Goal: Information Seeking & Learning: Learn about a topic

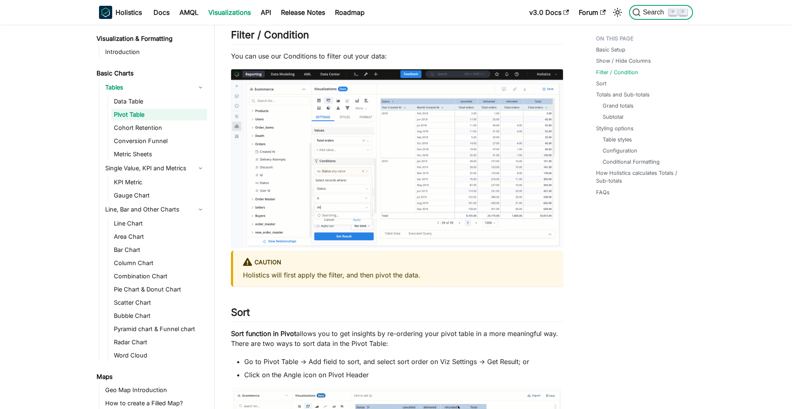
click at [650, 13] on span "Search" at bounding box center [654, 12] width 28 height 7
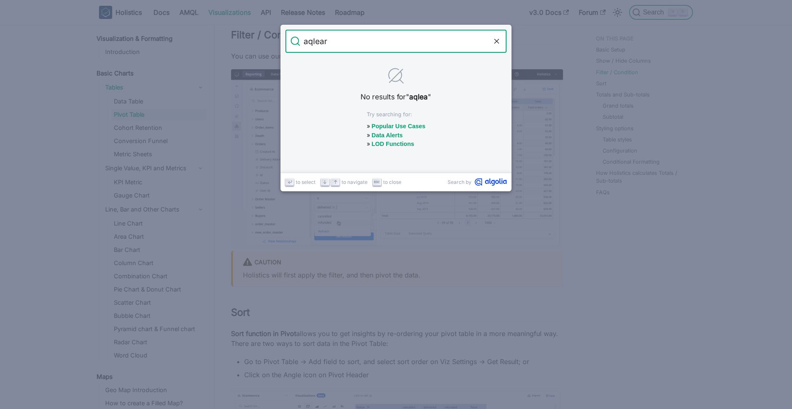
type input "aqlearn"
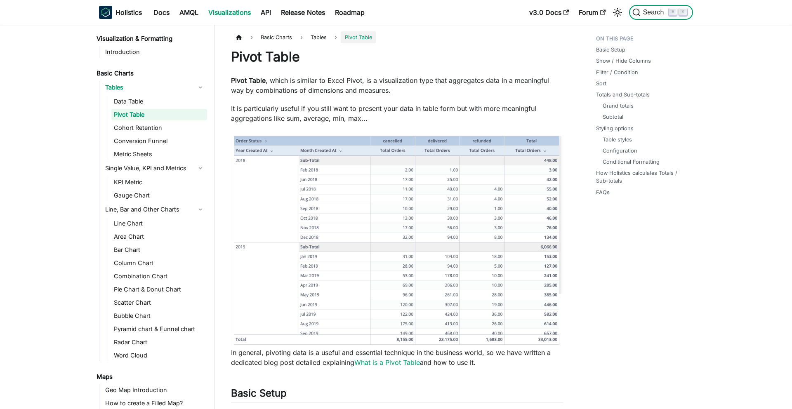
click at [647, 14] on span "Search" at bounding box center [654, 12] width 28 height 7
click at [154, 13] on link "Docs" at bounding box center [161, 12] width 26 height 13
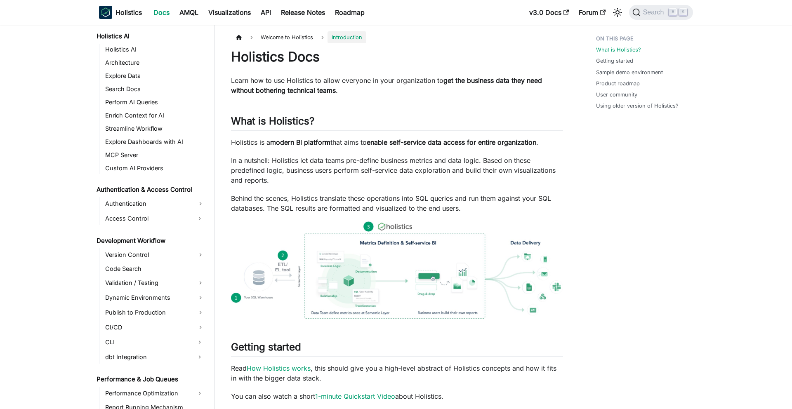
scroll to position [419, 0]
click at [141, 89] on link "Search Docs" at bounding box center [155, 91] width 104 height 12
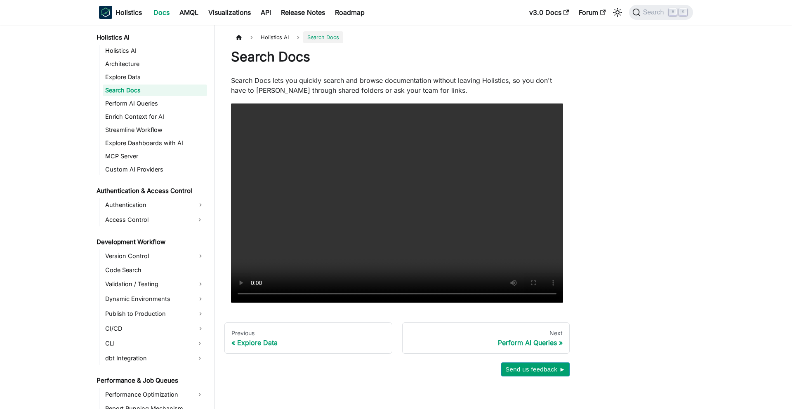
click at [304, 59] on h1 "Search Docs" at bounding box center [397, 57] width 332 height 16
click at [643, 15] on span "Search" at bounding box center [654, 12] width 28 height 7
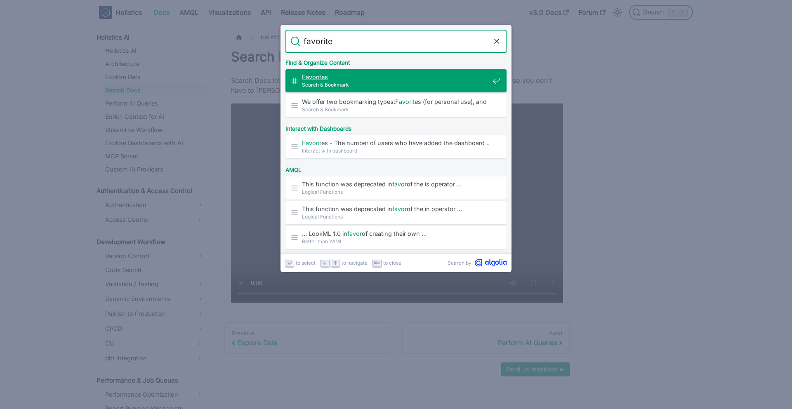
type input "favorites"
click at [344, 77] on span "Favorites ​" at bounding box center [395, 77] width 187 height 8
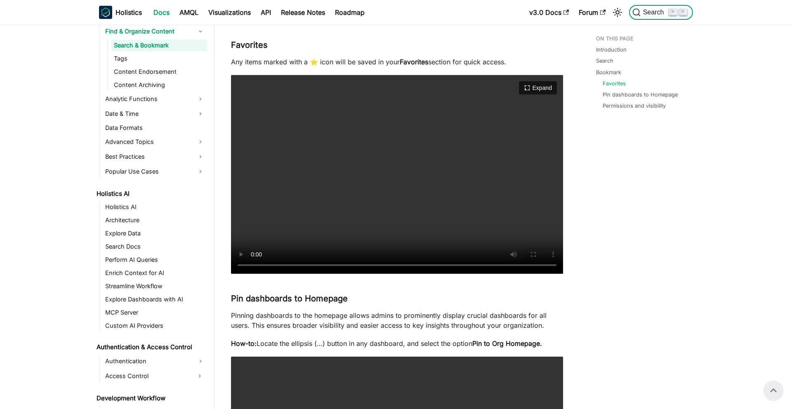
scroll to position [466, 0]
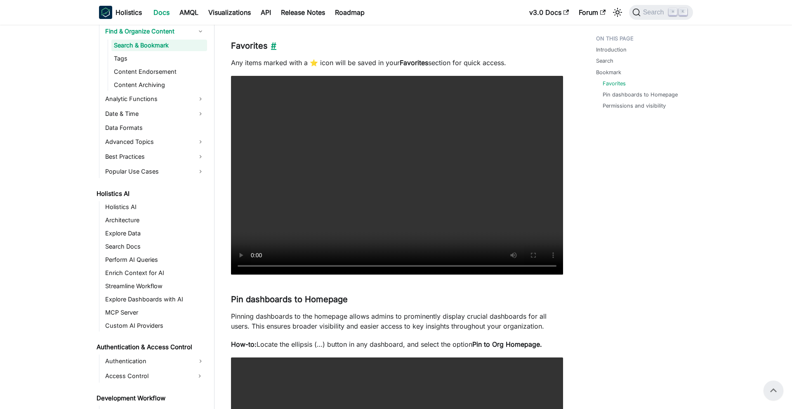
click at [274, 48] on link "​" at bounding box center [272, 46] width 9 height 10
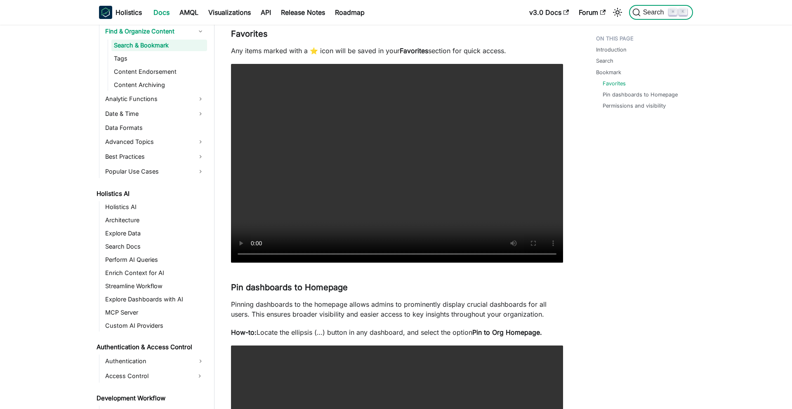
click at [652, 10] on span "Search" at bounding box center [654, 12] width 28 height 7
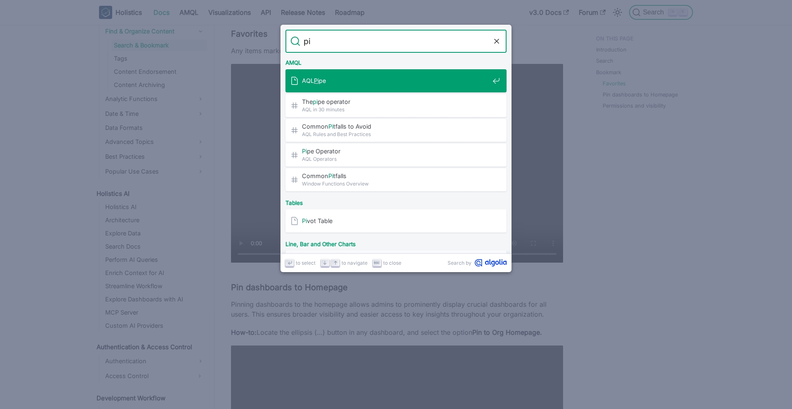
type input "pin"
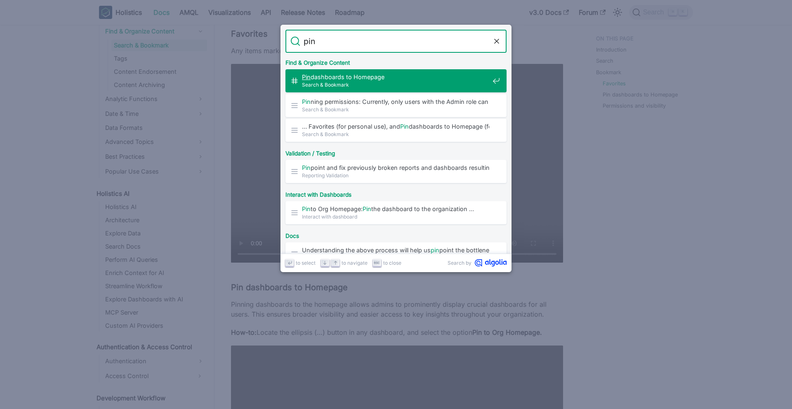
click at [419, 88] on span "Search & Bookmark" at bounding box center [395, 85] width 187 height 8
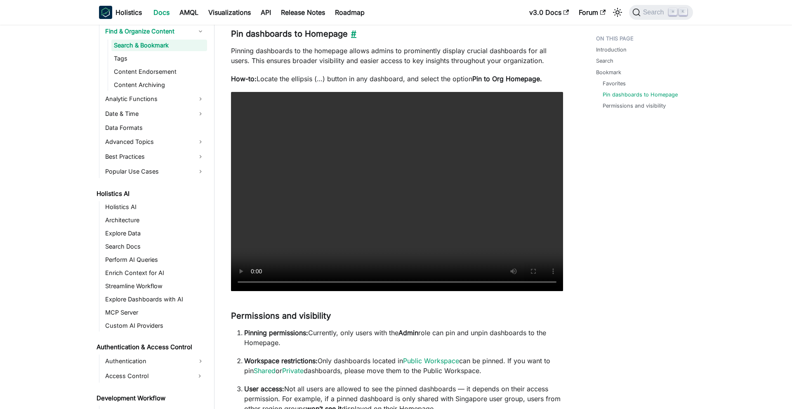
click at [351, 32] on link "​" at bounding box center [352, 34] width 9 height 10
